Goal: Check status: Check status

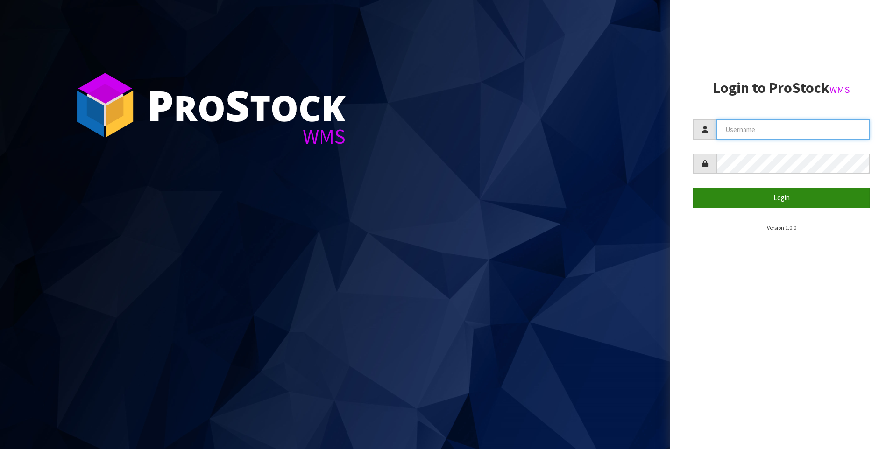
type input "[PERSON_NAME]"
click at [730, 204] on button "Login" at bounding box center [781, 198] width 177 height 20
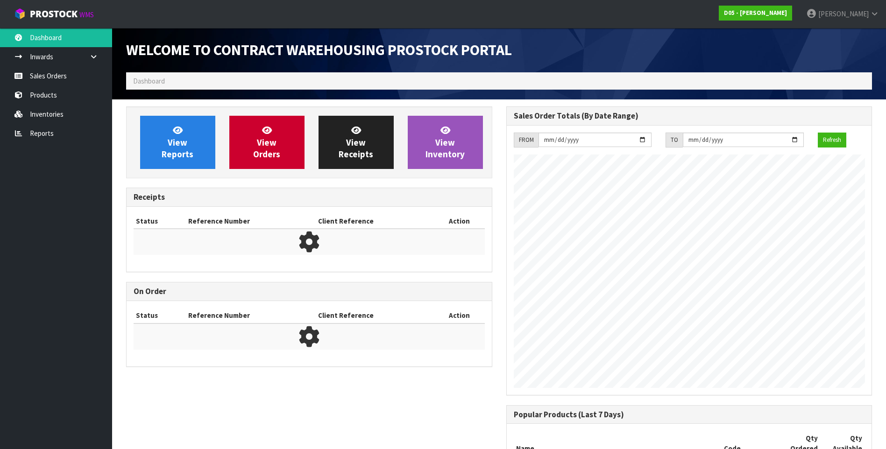
scroll to position [568, 380]
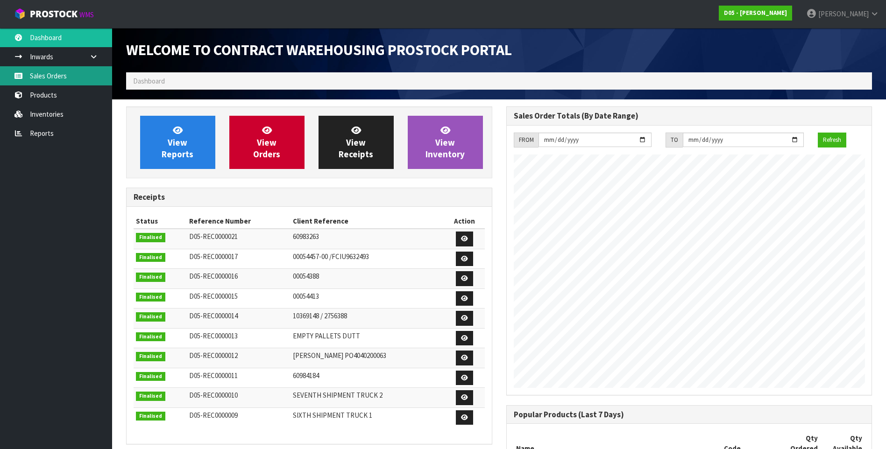
click at [44, 78] on link "Sales Orders" at bounding box center [56, 75] width 112 height 19
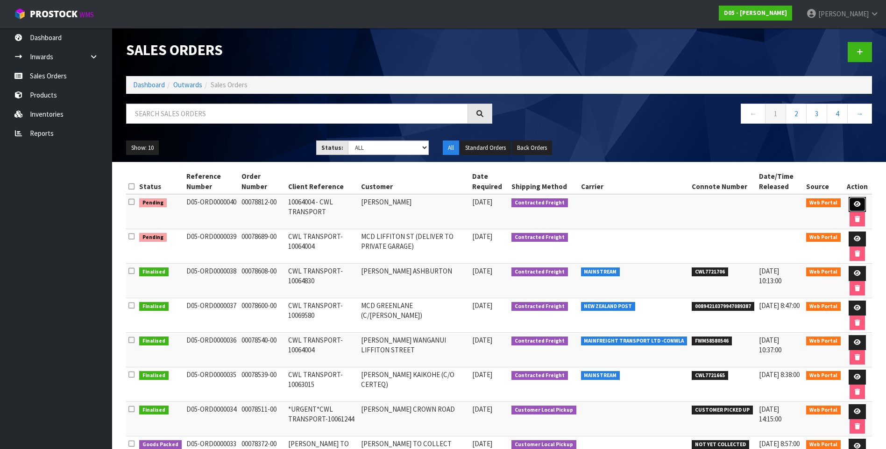
click at [854, 202] on icon at bounding box center [857, 204] width 7 height 6
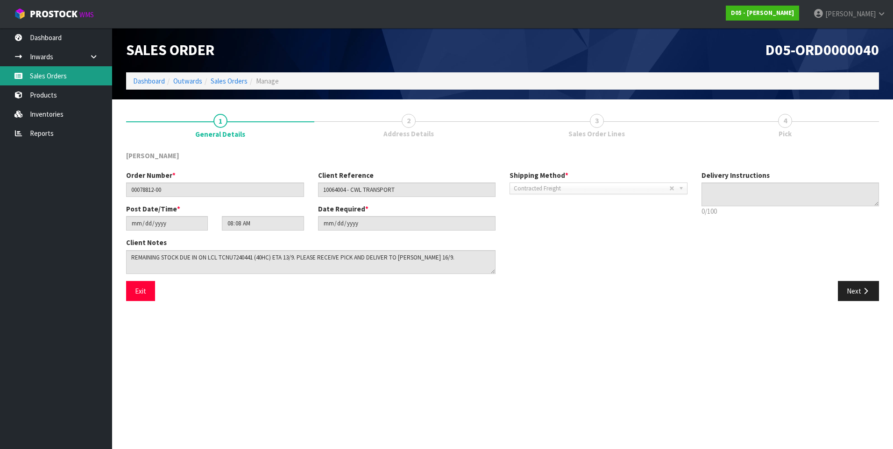
click at [70, 75] on link "Sales Orders" at bounding box center [56, 75] width 112 height 19
